Goal: Find specific page/section: Find specific page/section

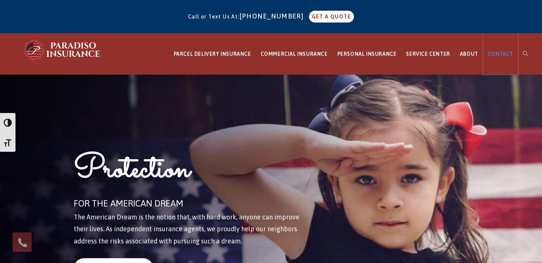
click at [504, 55] on span "CONTACT" at bounding box center [500, 54] width 25 height 6
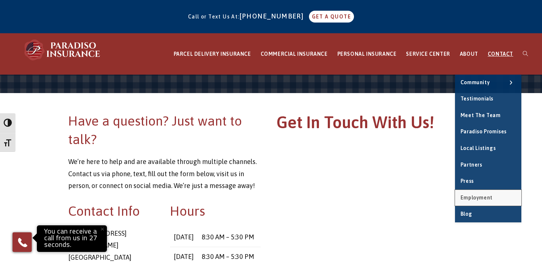
click at [485, 195] on span "Employment" at bounding box center [477, 197] width 32 height 6
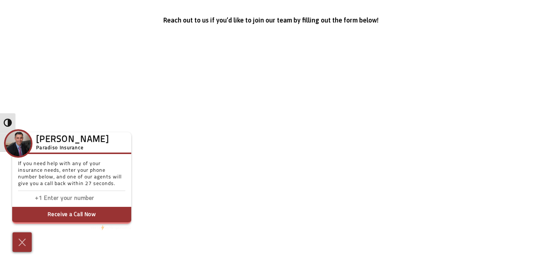
scroll to position [1049, 0]
